Goal: Task Accomplishment & Management: Manage account settings

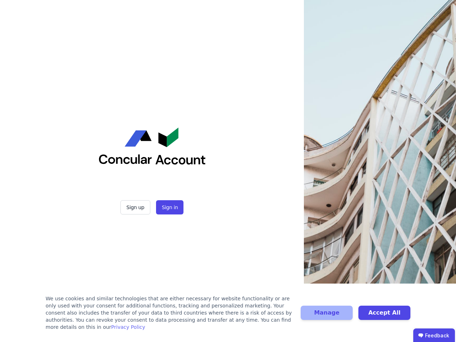
click at [228, 171] on div "Sign up Sign in" at bounding box center [152, 171] width 178 height 342
click at [136, 207] on button "Sign up" at bounding box center [135, 207] width 30 height 14
click at [169, 207] on button "Sign in" at bounding box center [169, 207] width 27 height 14
click at [228, 317] on div "We use cookies and similar technologies that are either necessary for website f…" at bounding box center [169, 313] width 247 height 36
click at [327, 317] on button "Manage" at bounding box center [327, 313] width 52 height 14
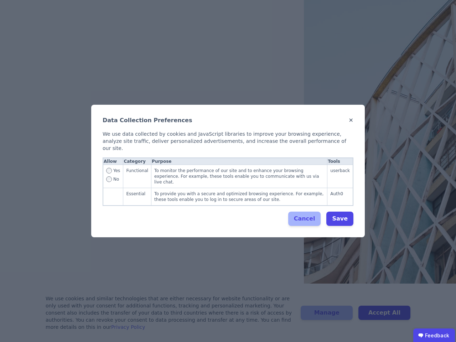
click at [385, 317] on div "Data Collection Preferences ✕ We use data collected by cookies and JavaScript l…" at bounding box center [228, 171] width 456 height 342
click at [434, 335] on ubdiv "Feedback" at bounding box center [435, 336] width 42 height 14
